Goal: Information Seeking & Learning: Stay updated

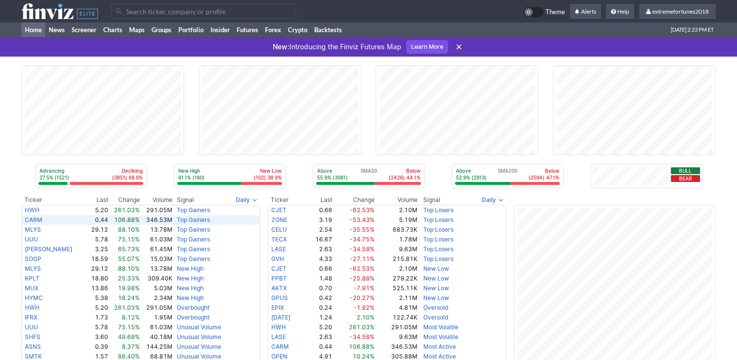
scroll to position [146, 0]
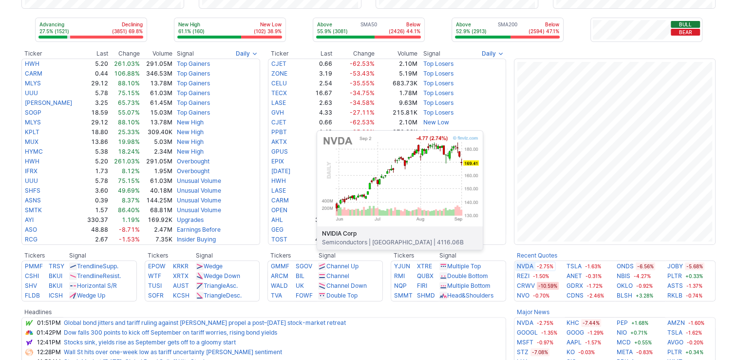
click at [526, 264] on link "NVDA" at bounding box center [525, 266] width 17 height 10
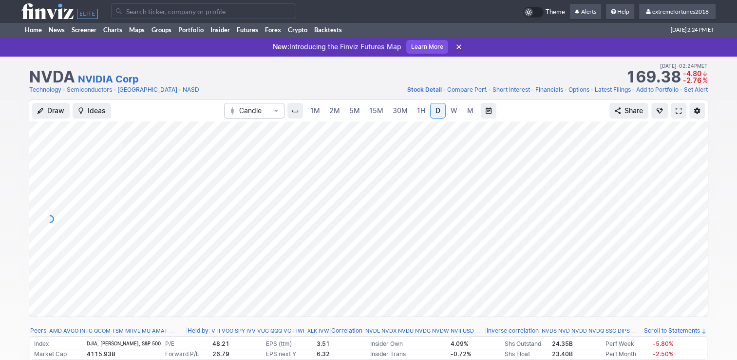
click at [356, 108] on span "5M" at bounding box center [354, 110] width 11 height 8
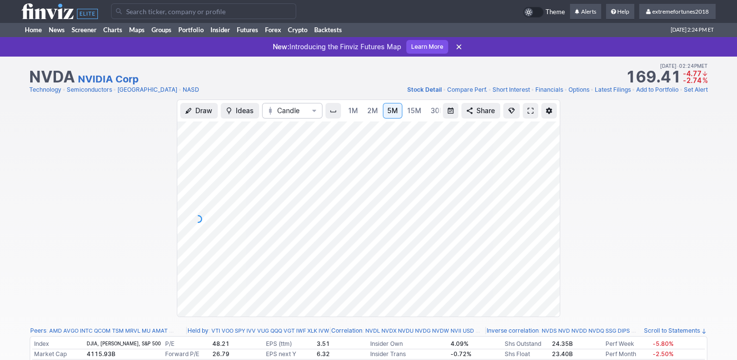
click at [433, 110] on span "30M" at bounding box center [438, 110] width 15 height 8
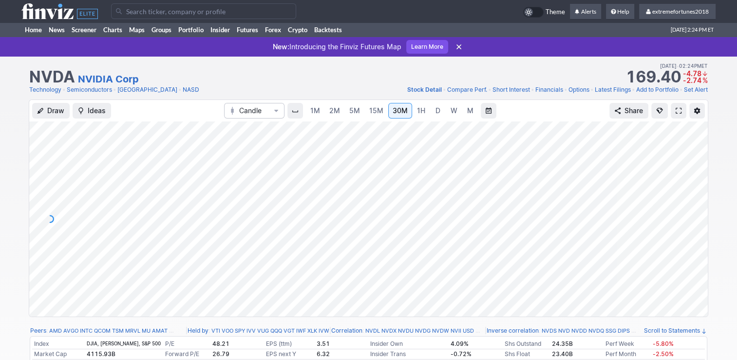
click at [458, 112] on link "W" at bounding box center [454, 111] width 16 height 16
click at [437, 109] on span "D" at bounding box center [438, 110] width 5 height 8
click at [456, 111] on link "W" at bounding box center [454, 111] width 16 height 16
click at [469, 112] on span "M" at bounding box center [470, 110] width 6 height 8
click at [37, 33] on link "Home" at bounding box center [33, 29] width 24 height 15
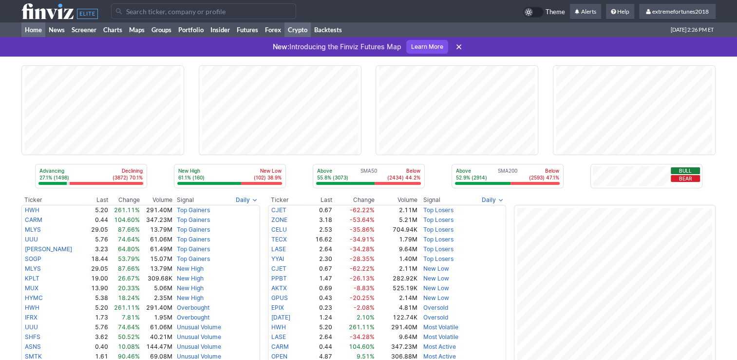
click at [304, 29] on link "Crypto" at bounding box center [298, 29] width 26 height 15
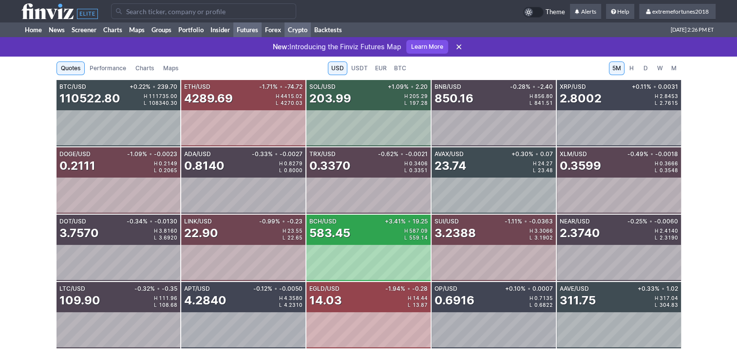
click at [254, 30] on link "Futures" at bounding box center [247, 29] width 28 height 15
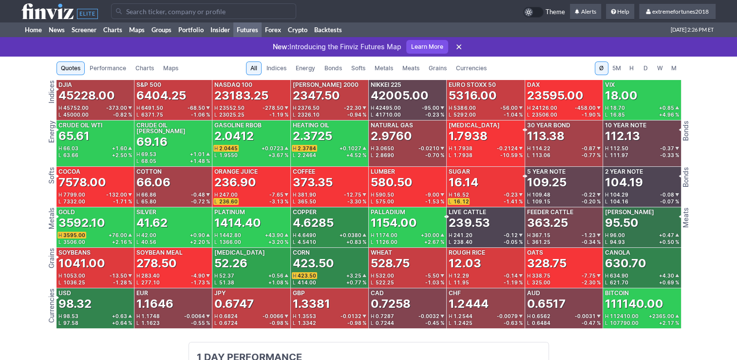
click at [388, 70] on span "Metals" at bounding box center [384, 68] width 19 height 10
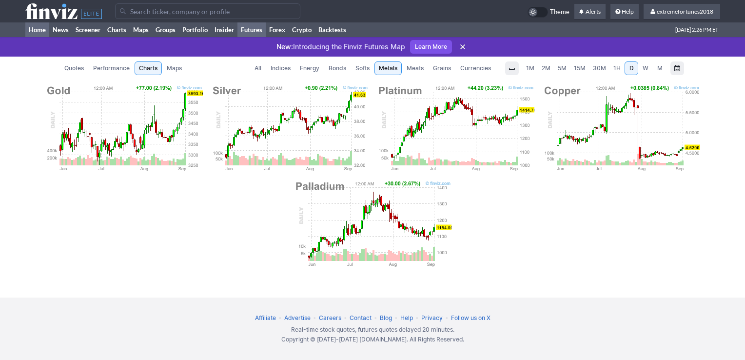
click at [36, 34] on link "Home" at bounding box center [37, 29] width 24 height 15
